Goal: Task Accomplishment & Management: Manage account settings

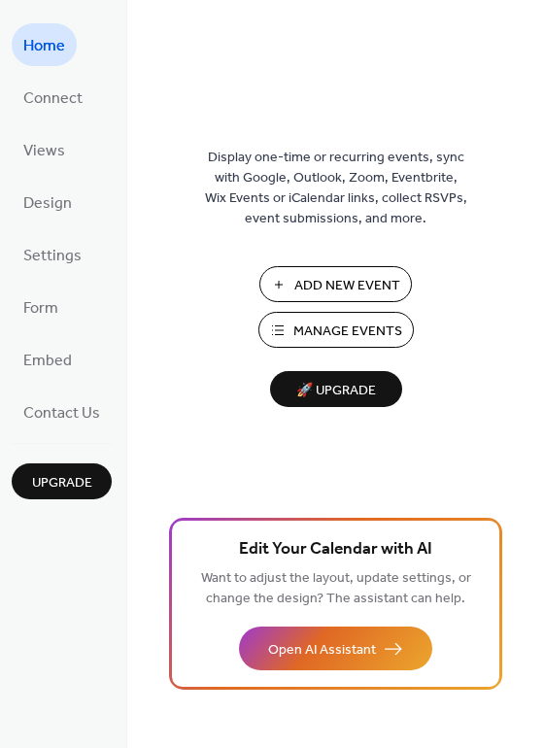
click at [359, 331] on span "Manage Events" at bounding box center [347, 332] width 109 height 20
click at [343, 300] on button "Add New Event" at bounding box center [335, 284] width 153 height 36
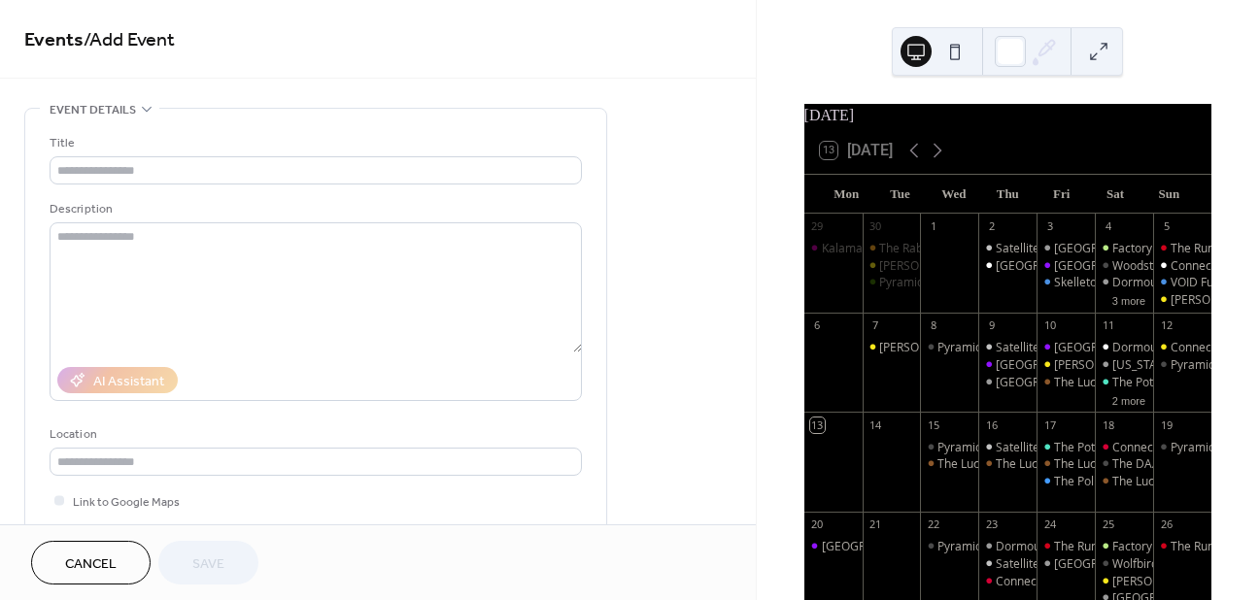
click at [71, 574] on span "Cancel" at bounding box center [90, 565] width 51 height 20
